Goal: Transaction & Acquisition: Book appointment/travel/reservation

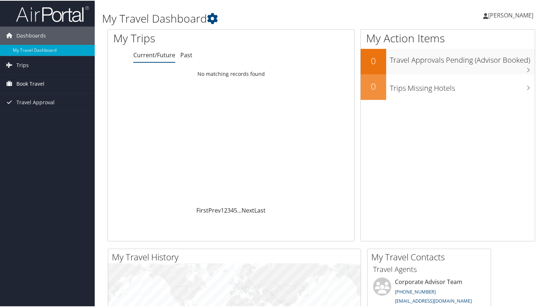
click at [44, 82] on span "Book Travel" at bounding box center [30, 83] width 28 height 18
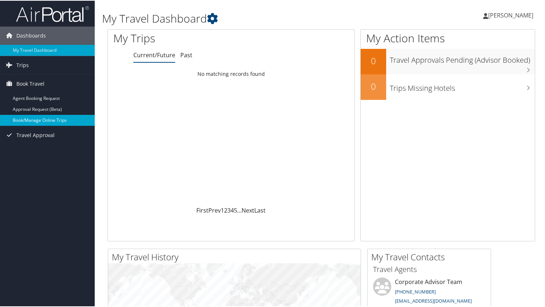
click at [41, 121] on link "Book/Manage Online Trips" at bounding box center [47, 119] width 95 height 11
